Goal: Check status: Check status

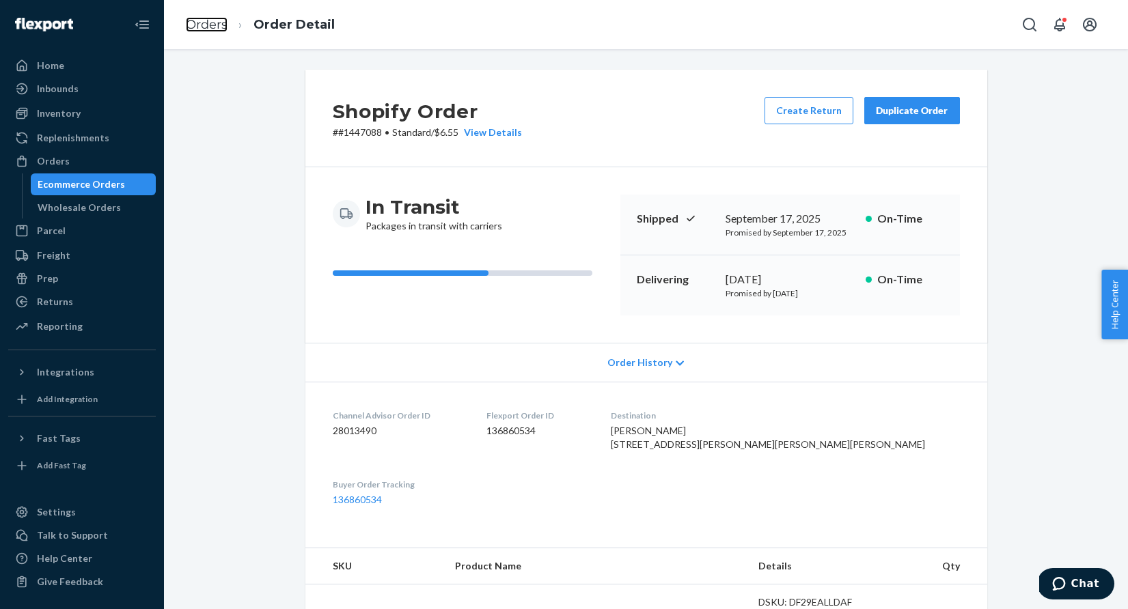
click at [205, 25] on link "Orders" at bounding box center [207, 24] width 42 height 15
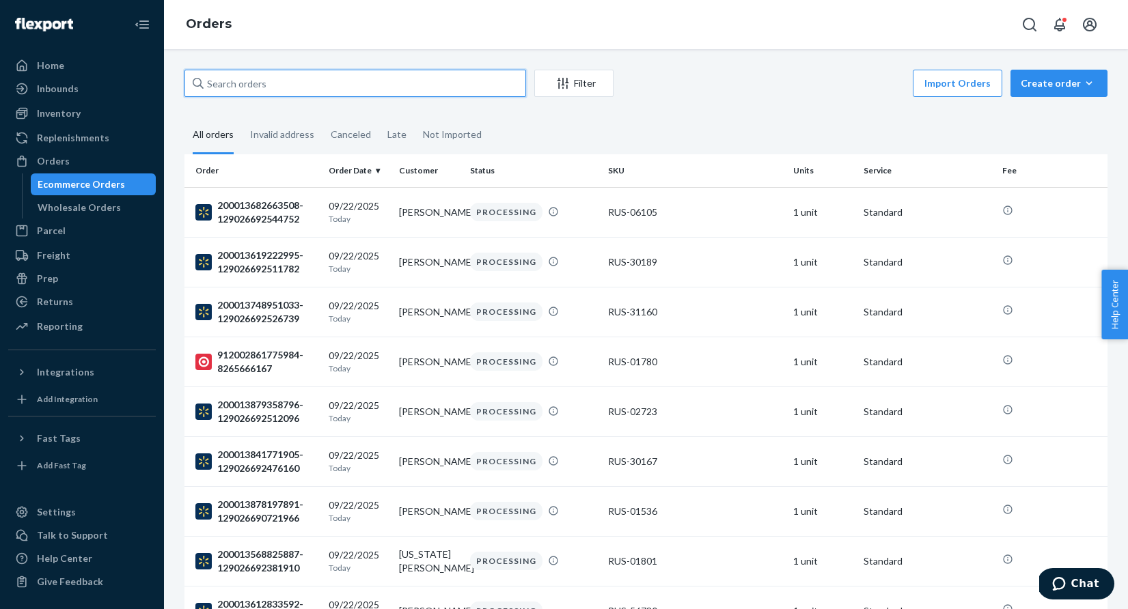
click at [304, 87] on input "text" at bounding box center [354, 83] width 341 height 27
paste input "1447088"
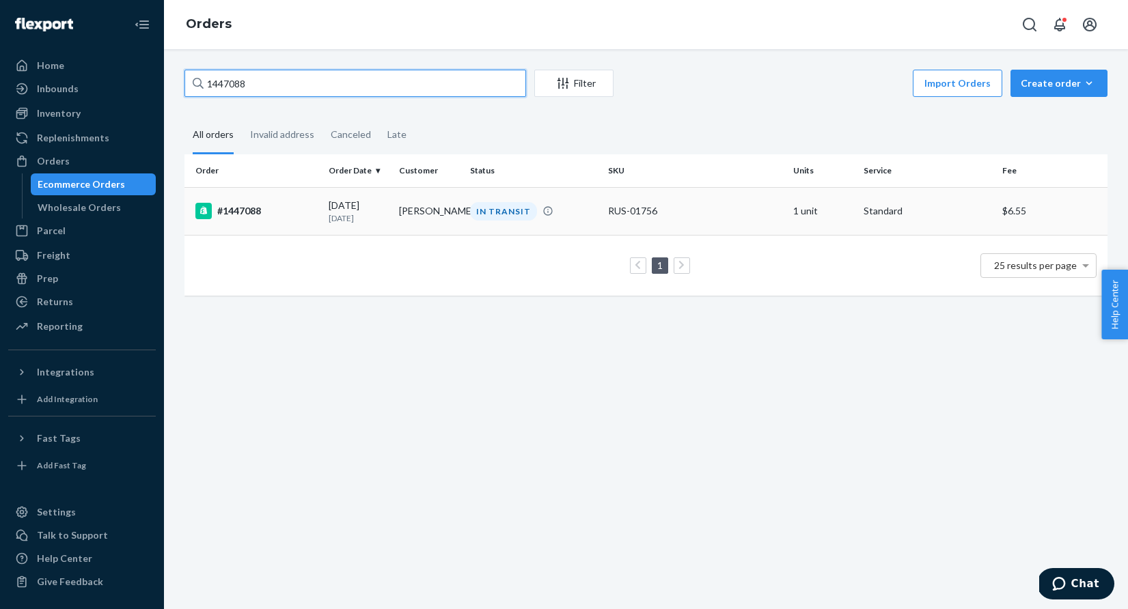
type input "1447088"
click at [510, 210] on div "IN TRANSIT" at bounding box center [503, 211] width 67 height 18
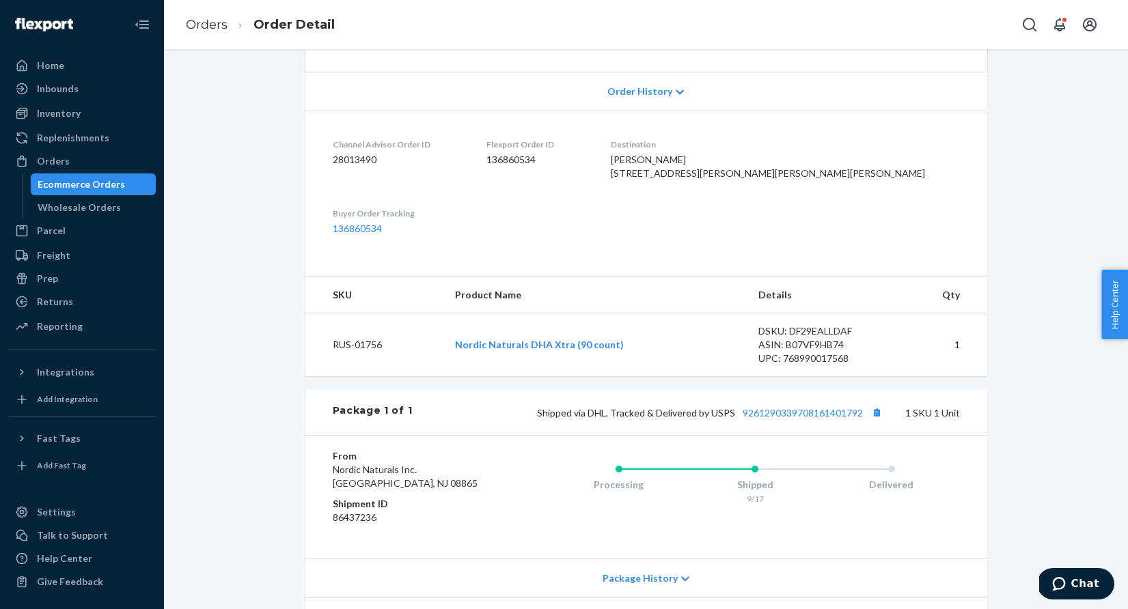
scroll to position [374, 0]
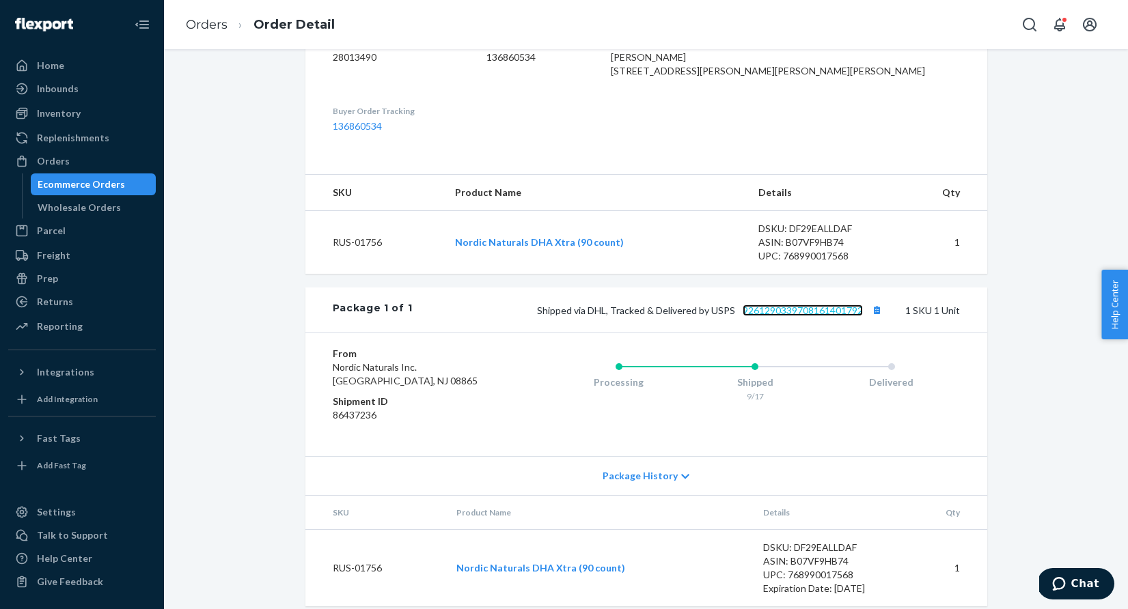
click at [772, 316] on link "9261290339708161401792" at bounding box center [802, 311] width 120 height 12
click at [199, 25] on link "Orders" at bounding box center [207, 24] width 42 height 15
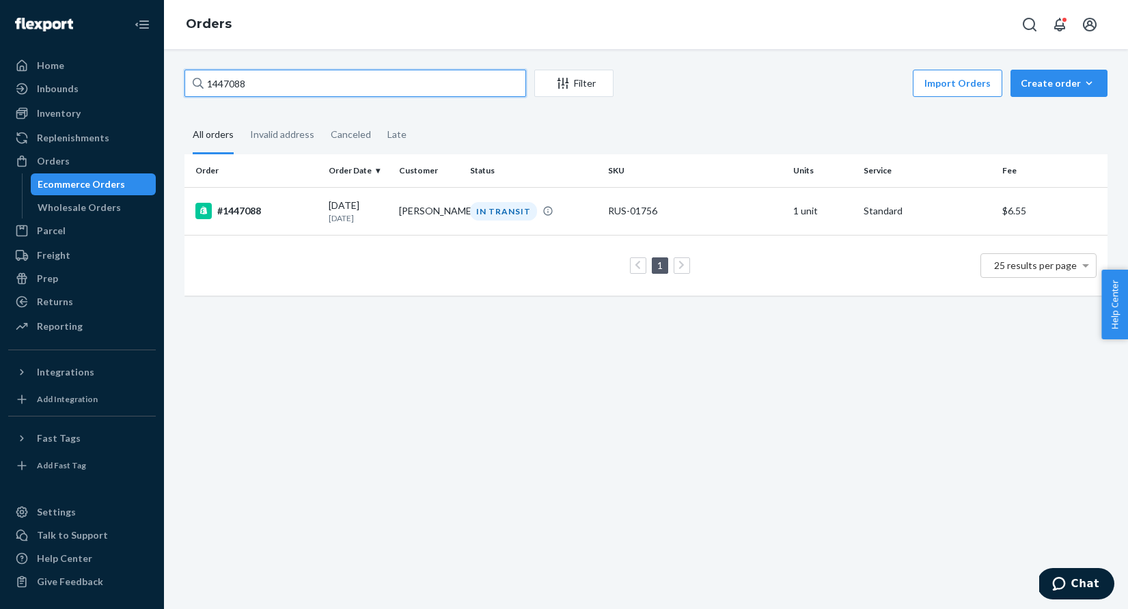
drag, startPoint x: 257, startPoint y: 82, endPoint x: 187, endPoint y: 79, distance: 70.4
click at [187, 79] on input "1447088" at bounding box center [354, 83] width 341 height 27
paste input "Avatar"
drag, startPoint x: 257, startPoint y: 85, endPoint x: 176, endPoint y: 83, distance: 81.3
click at [176, 83] on div "Avatar Filter Import Orders Create order Ecommerce order Removal order All orde…" at bounding box center [645, 191] width 943 height 242
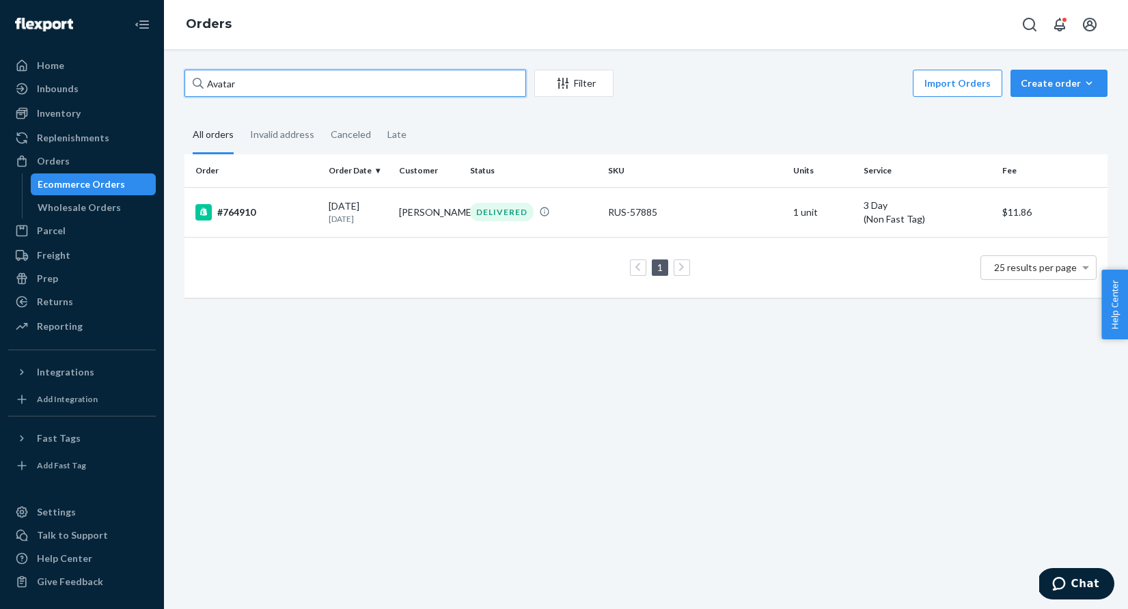
paste input "1445011"
type input "1445011"
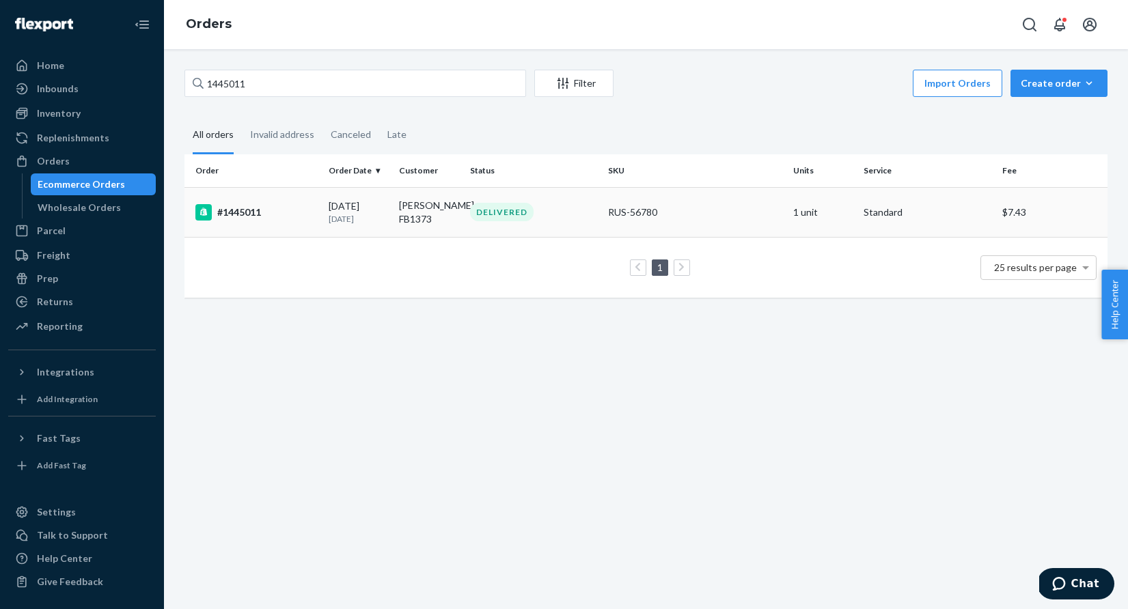
click at [517, 213] on div "DELIVERED" at bounding box center [502, 212] width 64 height 18
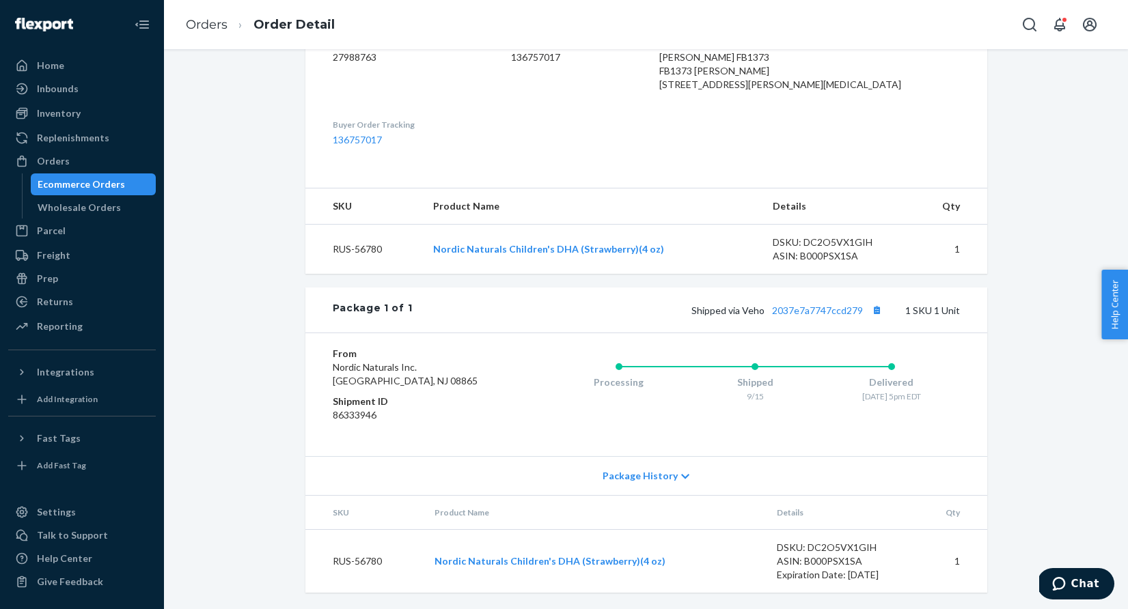
scroll to position [415, 0]
click at [801, 307] on link "2037e7a7747ccd279" at bounding box center [817, 311] width 91 height 12
click at [202, 23] on link "Orders" at bounding box center [207, 24] width 42 height 15
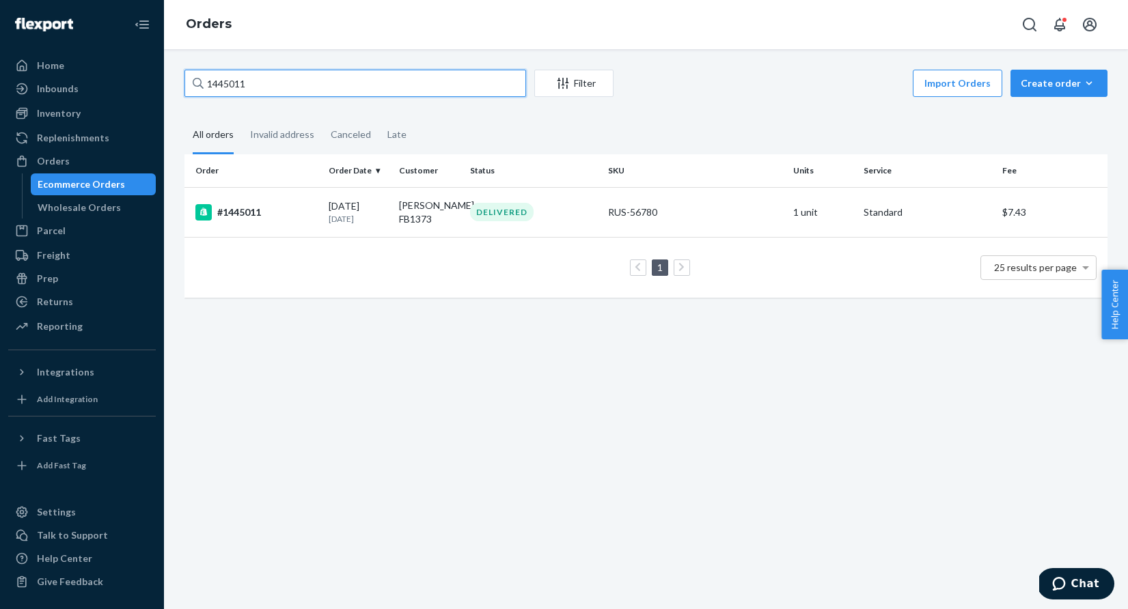
drag, startPoint x: 273, startPoint y: 87, endPoint x: 182, endPoint y: 80, distance: 91.1
click at [182, 80] on div "1445011 Filter Import Orders Create order Ecommerce order Removal order All ord…" at bounding box center [645, 191] width 943 height 242
paste input "3233"
type input "1443233"
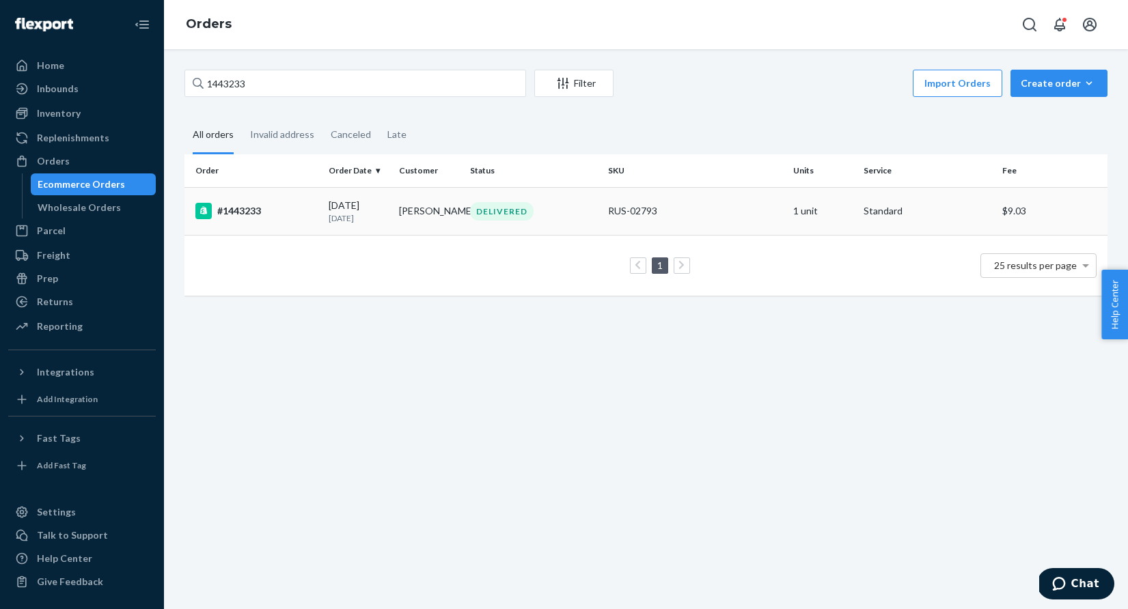
click at [514, 205] on div "DELIVERED" at bounding box center [502, 211] width 64 height 18
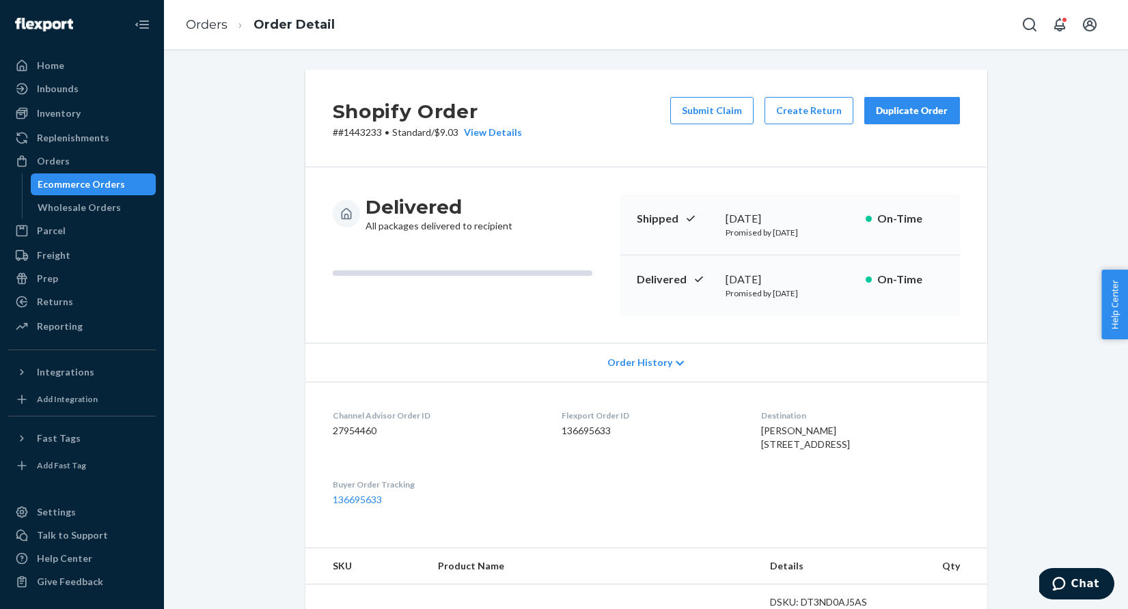
scroll to position [366, 0]
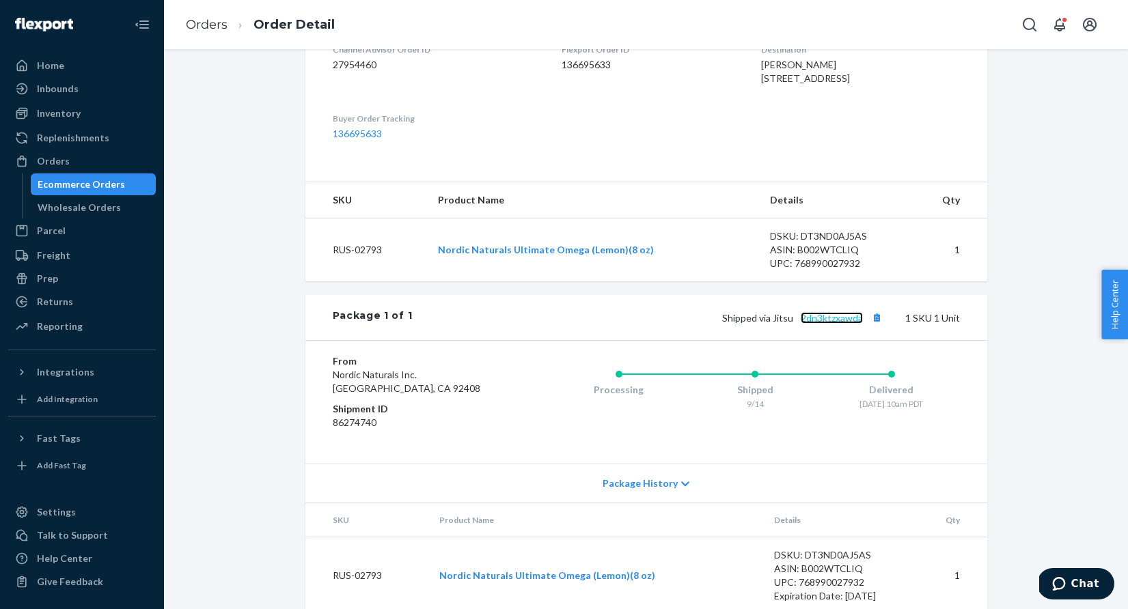
click at [839, 324] on link "2dn3ktzxawda" at bounding box center [831, 318] width 62 height 12
click at [213, 18] on link "Orders" at bounding box center [207, 24] width 42 height 15
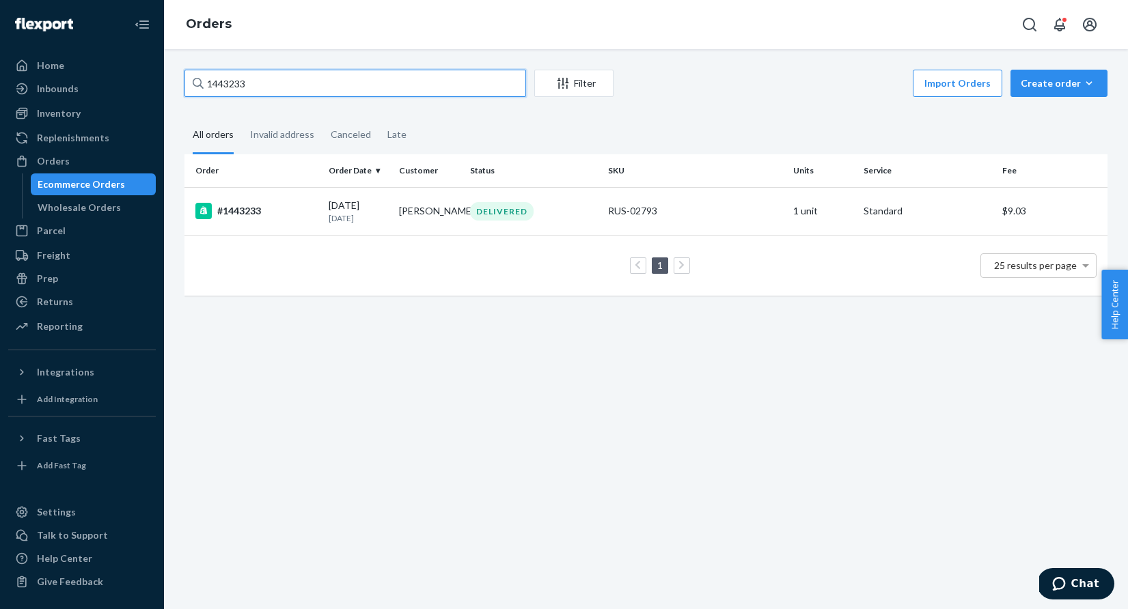
drag, startPoint x: 273, startPoint y: 85, endPoint x: 197, endPoint y: 84, distance: 75.1
click at [197, 85] on div "1443233" at bounding box center [354, 83] width 341 height 27
paste input "39436"
type input "1439436"
click at [507, 215] on div "DELIVERED" at bounding box center [502, 211] width 64 height 18
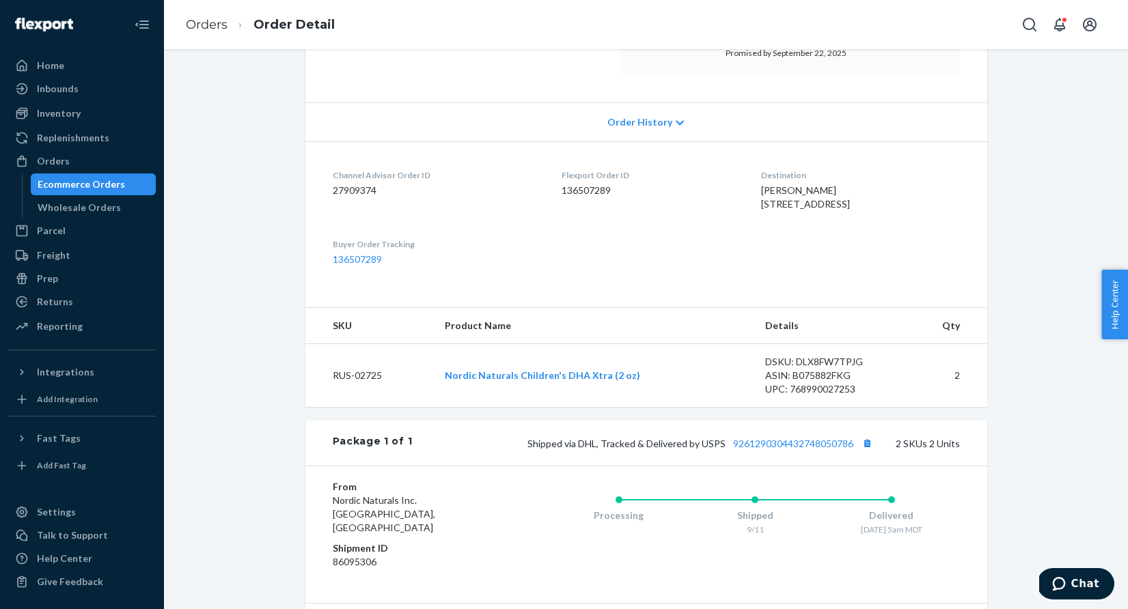
scroll to position [282, 0]
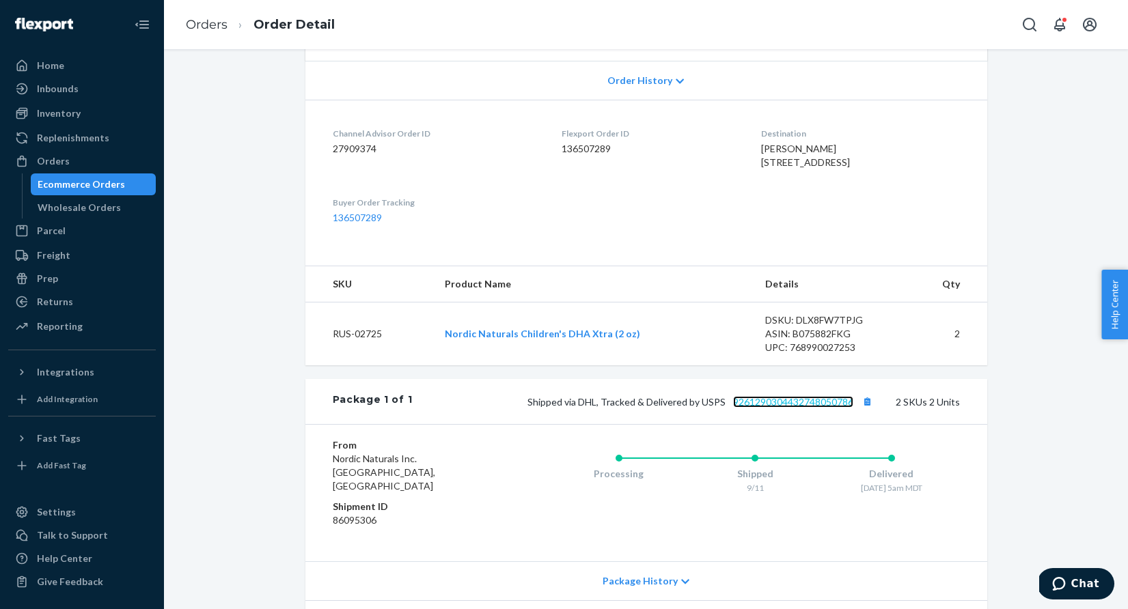
click at [796, 408] on link "9261290304432748050786" at bounding box center [793, 402] width 120 height 12
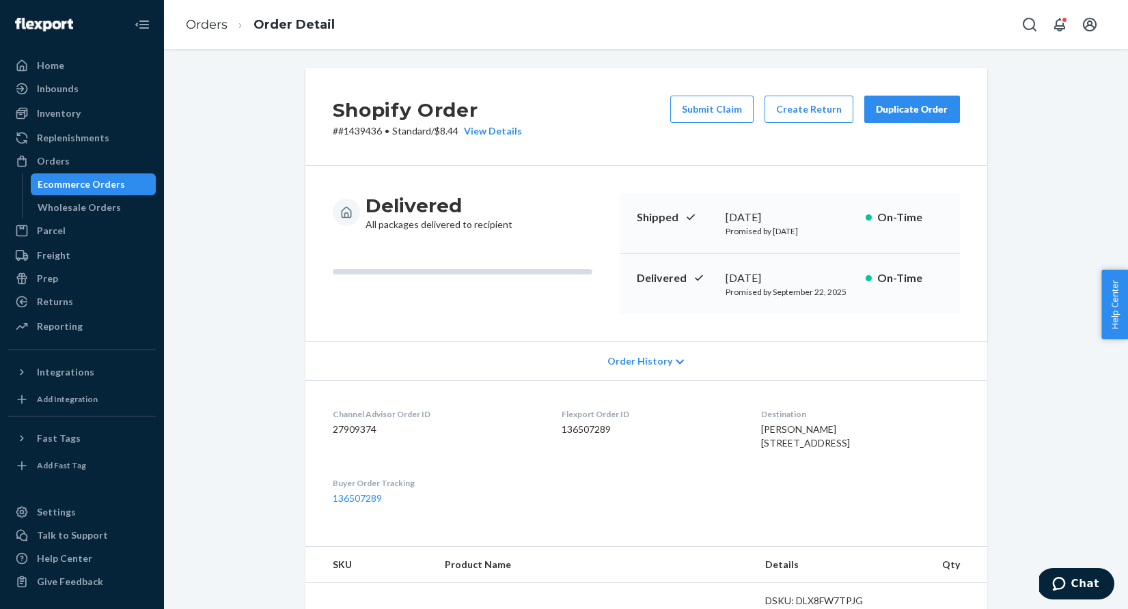
scroll to position [0, 0]
